Goal: Task Accomplishment & Management: Use online tool/utility

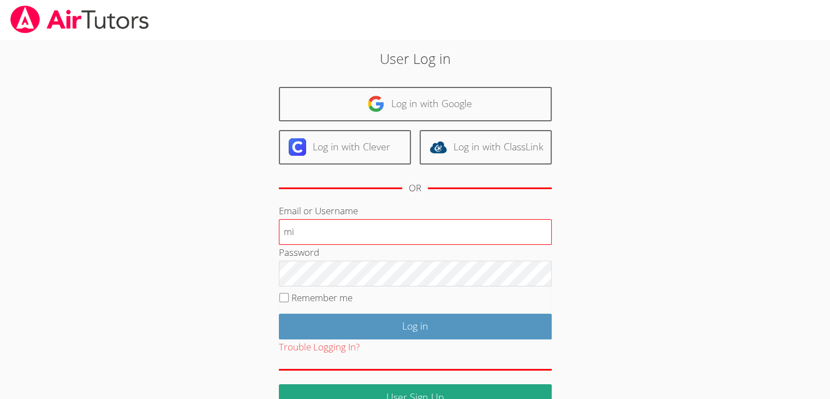
type input "m"
type input "[EMAIL_ADDRESS][DOMAIN_NAME]"
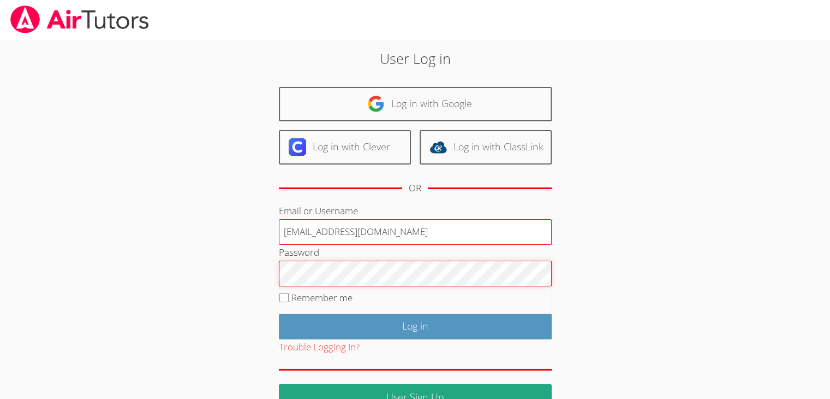
click at [279, 313] on input "Log in" at bounding box center [415, 326] width 273 height 26
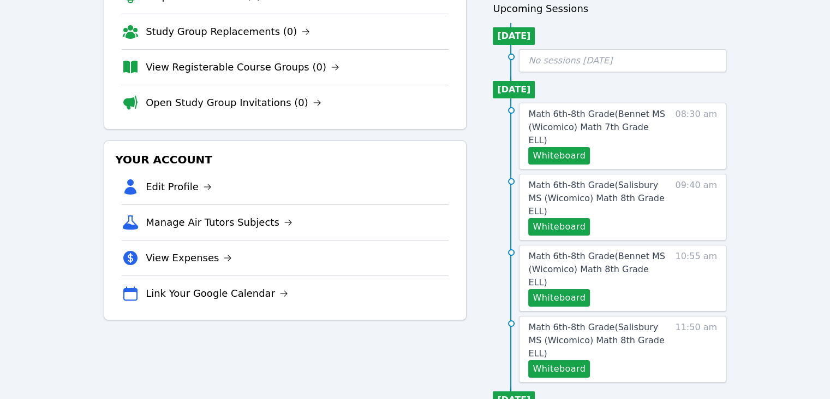
scroll to position [110, 0]
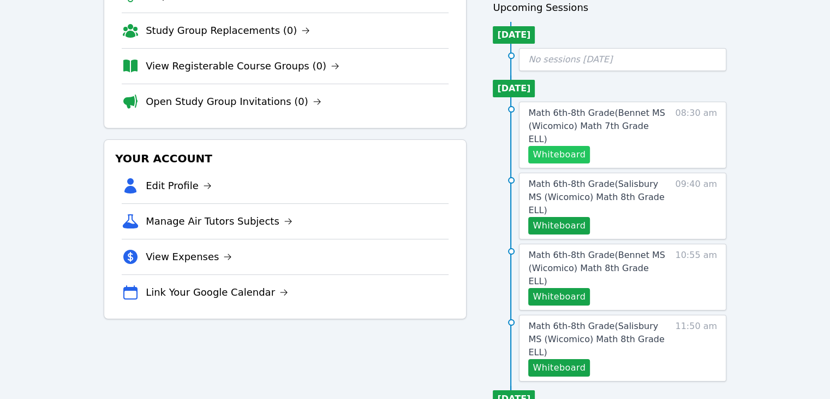
click at [549, 146] on button "Whiteboard" at bounding box center [560, 154] width 62 height 17
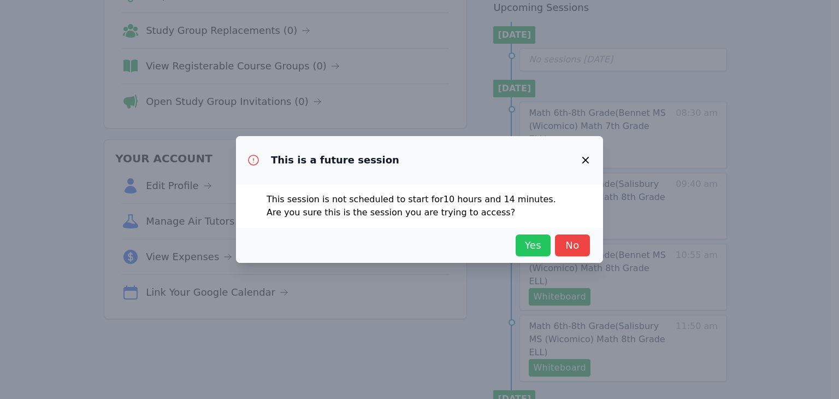
click at [531, 254] on button "Yes" at bounding box center [532, 245] width 35 height 22
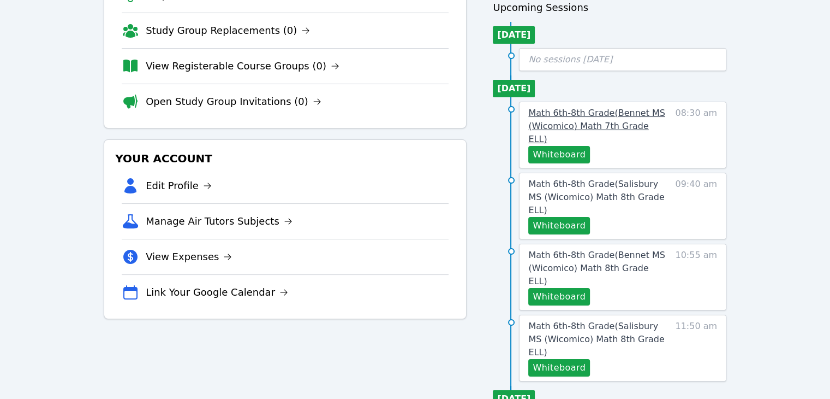
click at [588, 109] on span "Math 6th-8th Grade ( Bennet MS (Wicomico) Math 7th Grade ELL )" at bounding box center [597, 126] width 137 height 37
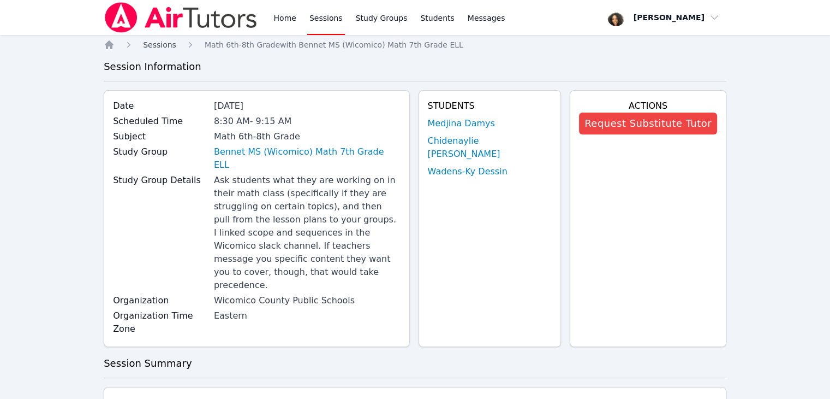
click at [152, 42] on span "Sessions" at bounding box center [159, 44] width 33 height 9
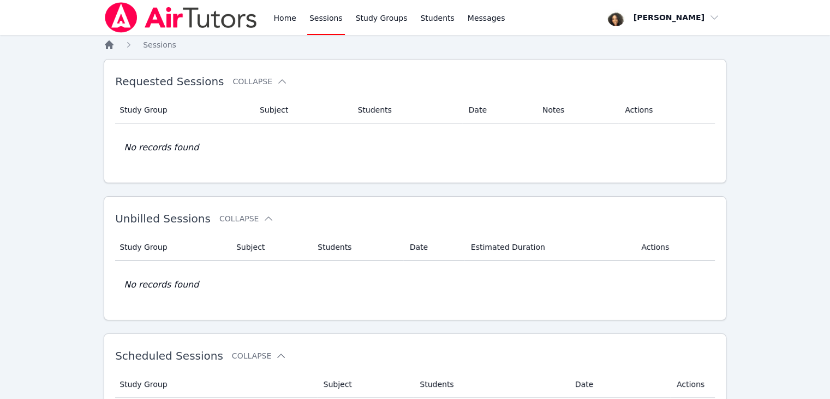
click at [110, 45] on icon "Breadcrumb" at bounding box center [109, 44] width 9 height 9
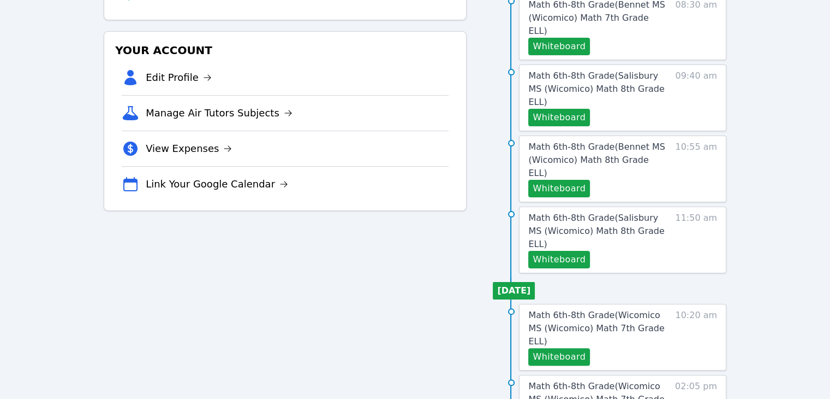
scroll to position [164, 0]
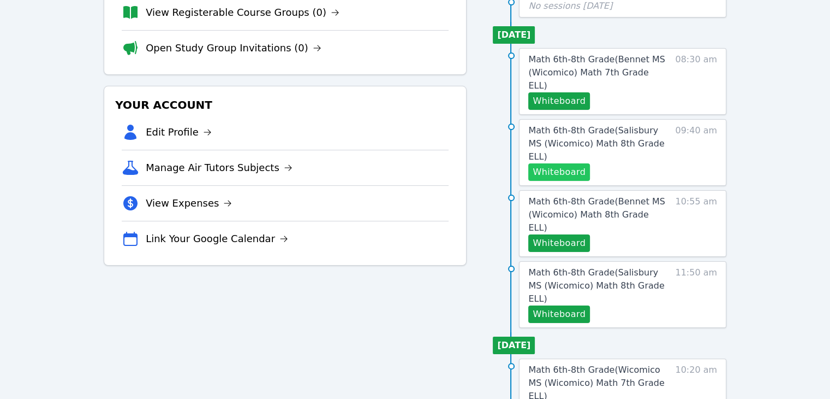
click at [569, 163] on button "Whiteboard" at bounding box center [560, 171] width 62 height 17
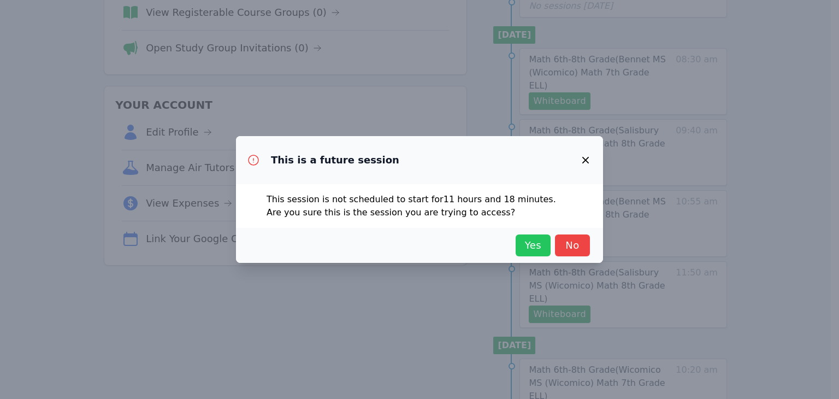
click at [537, 243] on span "Yes" at bounding box center [533, 245] width 24 height 15
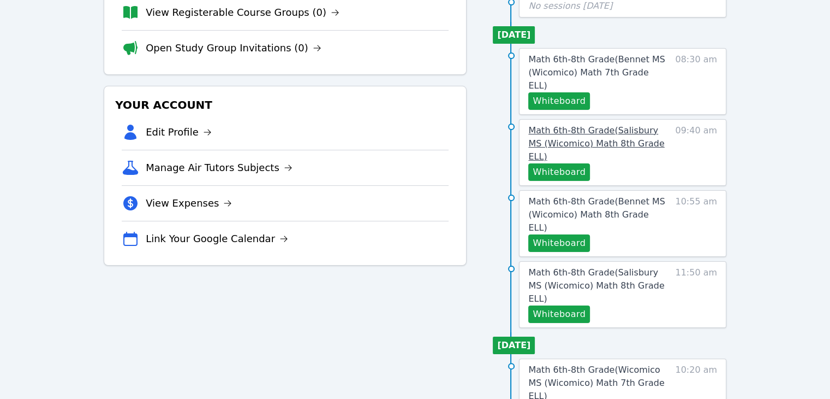
click at [616, 125] on span "Math 6th-8th Grade ( Salisbury MS (Wicomico) Math 8th Grade ELL )" at bounding box center [597, 143] width 136 height 37
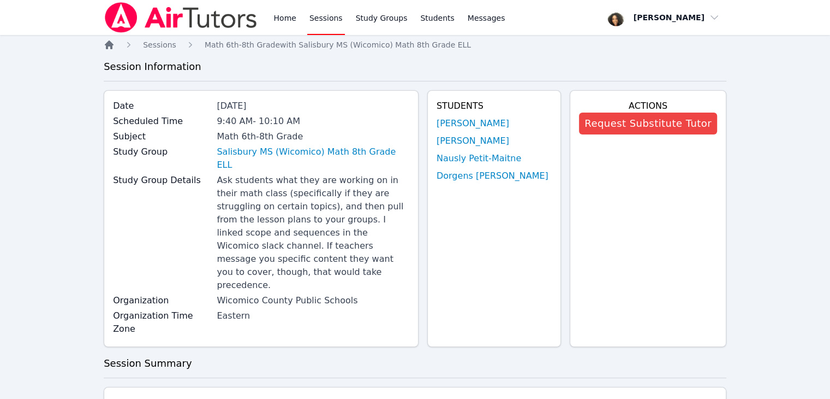
click at [111, 47] on icon "Breadcrumb" at bounding box center [109, 44] width 9 height 9
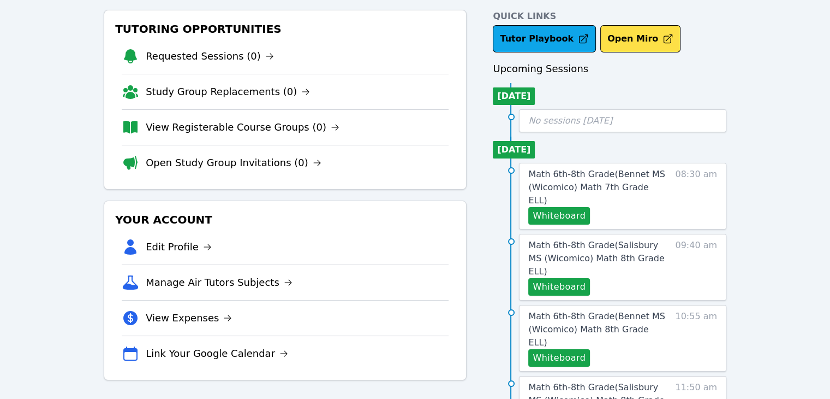
scroll to position [55, 0]
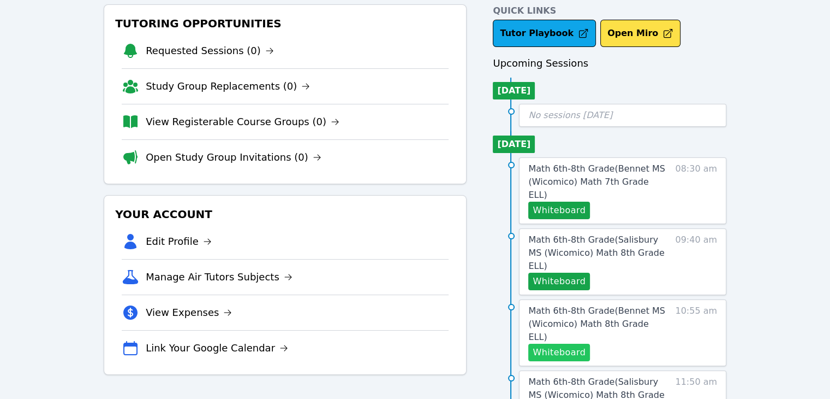
click at [579, 343] on button "Whiteboard" at bounding box center [560, 351] width 62 height 17
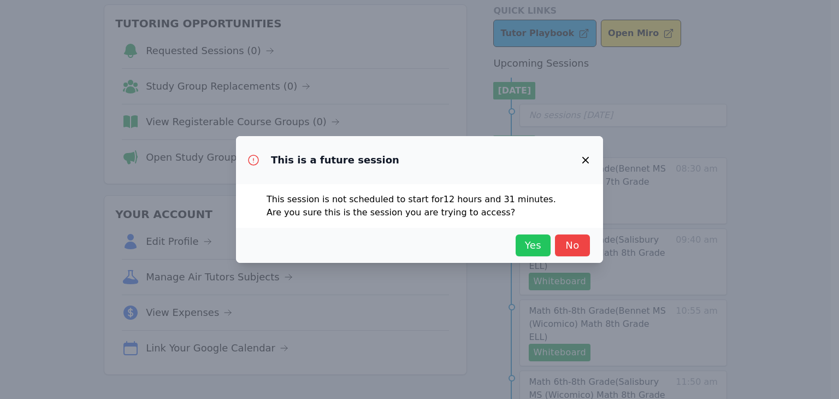
click at [531, 248] on span "Yes" at bounding box center [533, 245] width 24 height 15
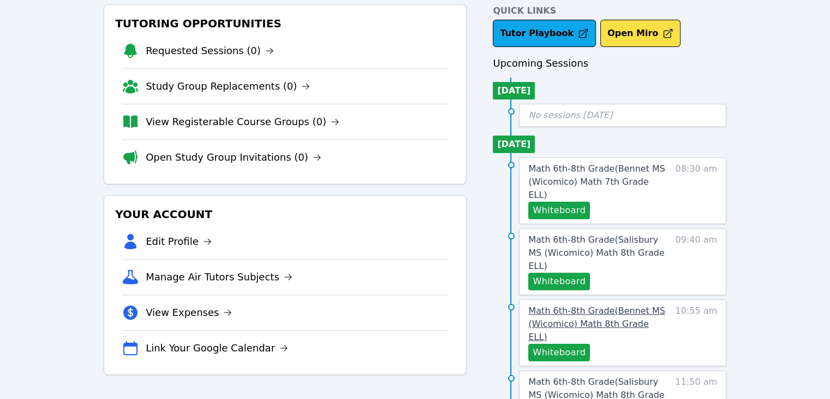
click at [548, 305] on span "Math 6th-8th Grade ( Bennet MS (Wicomico) Math 8th Grade ELL )" at bounding box center [597, 323] width 137 height 37
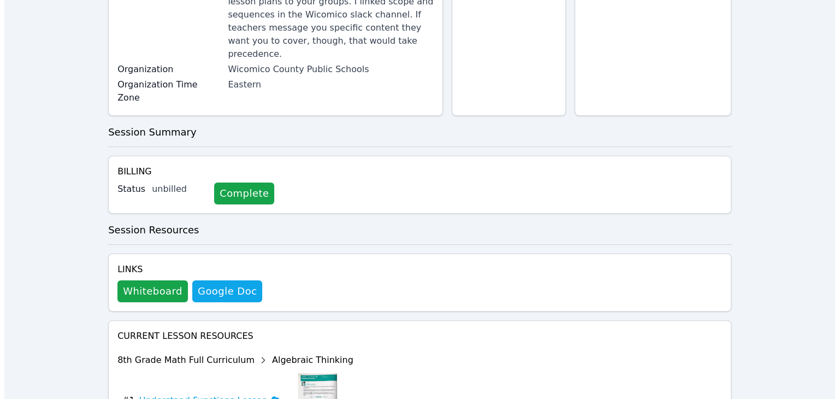
scroll to position [218, 0]
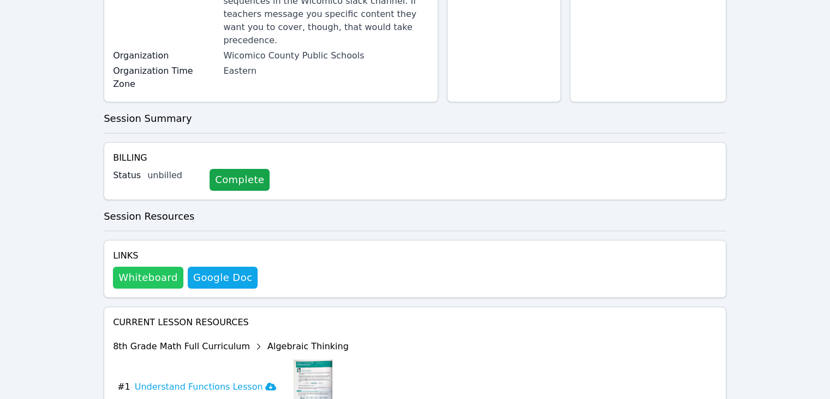
click at [139, 266] on button "Whiteboard" at bounding box center [148, 277] width 70 height 22
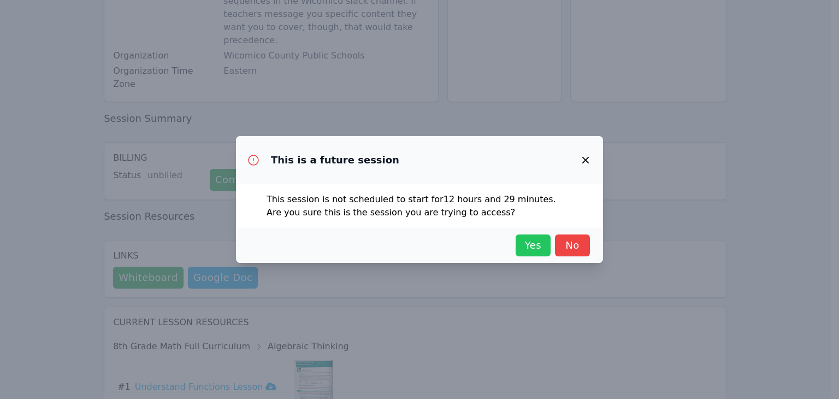
click at [537, 254] on button "Yes" at bounding box center [532, 245] width 35 height 22
